Goal: Use online tool/utility: Utilize a website feature to perform a specific function

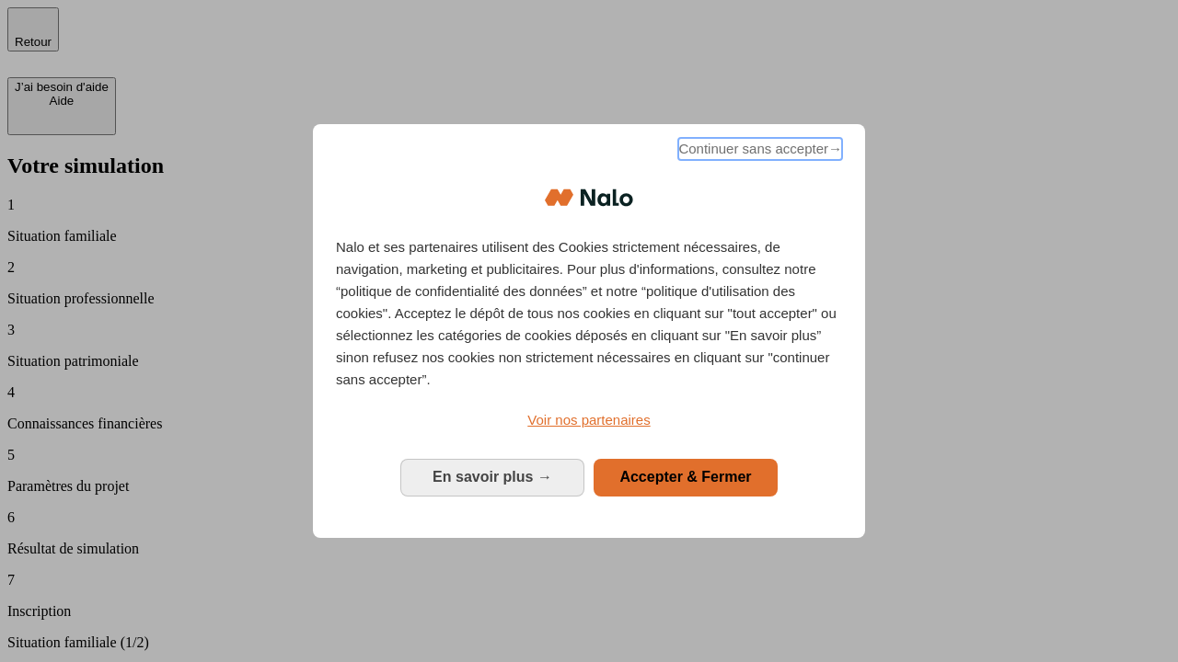
click at [758, 152] on span "Continuer sans accepter →" at bounding box center [760, 149] width 164 height 22
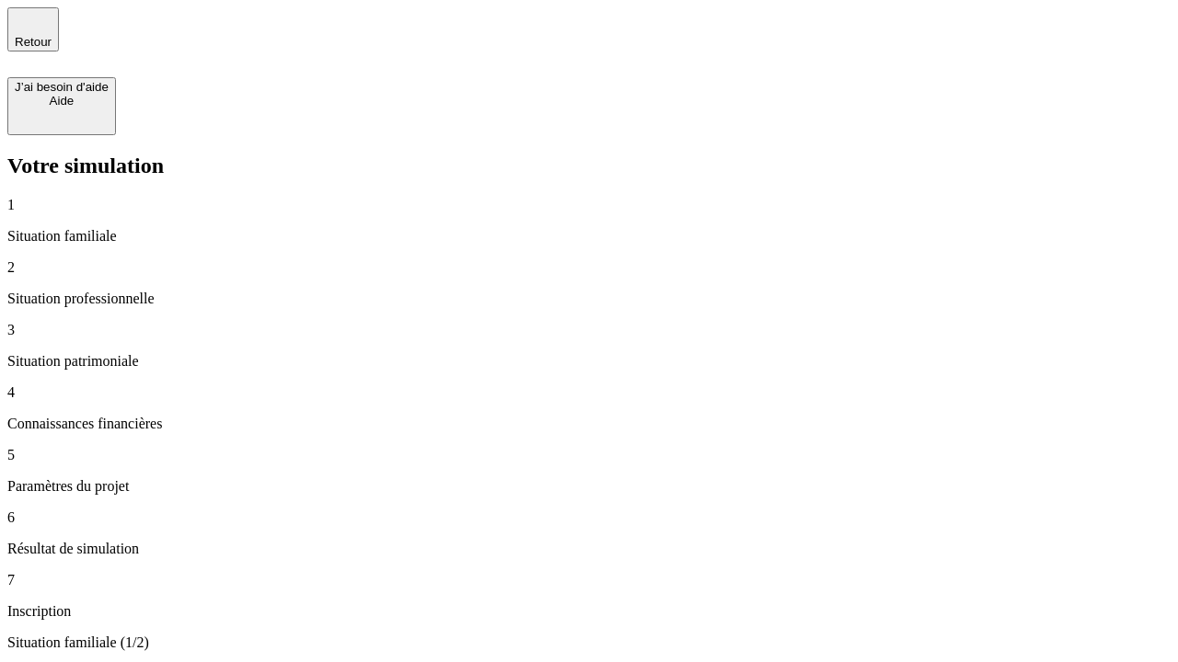
type input "30 000"
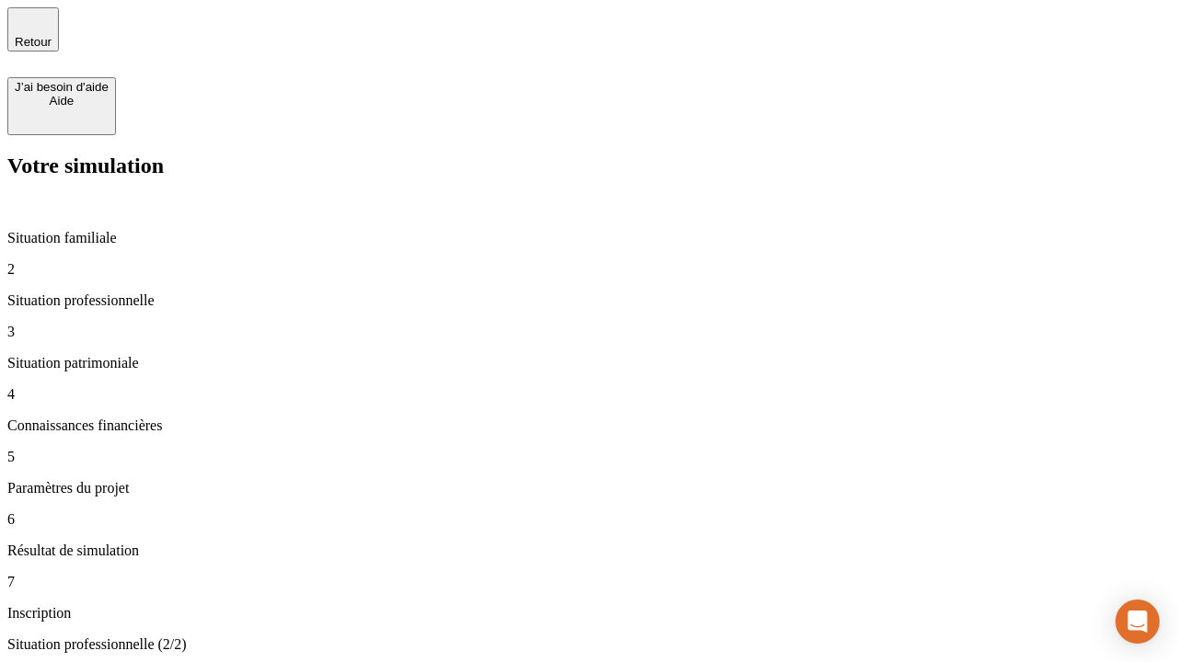
type input "1 000"
